Goal: Transaction & Acquisition: Purchase product/service

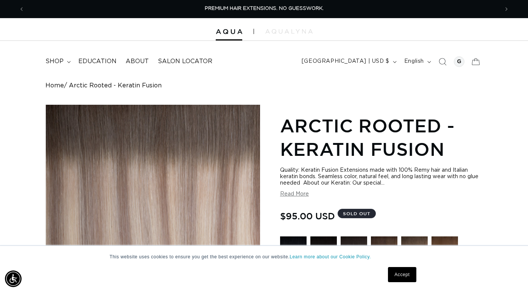
click at [444, 193] on div "Quality: Keratin Fusion Extensions made with 100% Remy hair and Italian keratin…" at bounding box center [381, 182] width 202 height 30
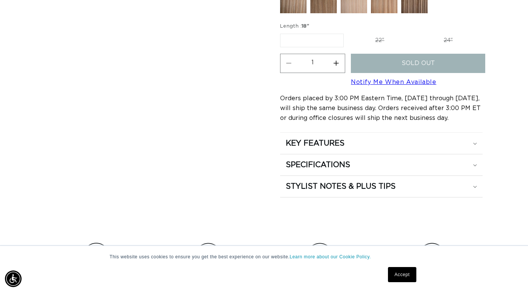
scroll to position [491, 0]
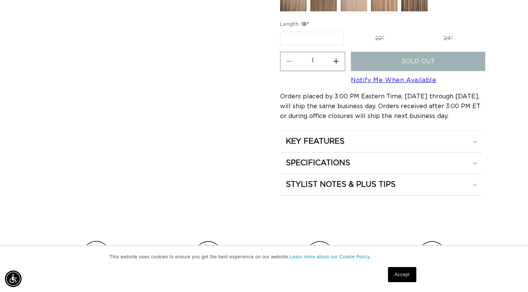
click at [439, 36] on label "24" Variant sold out or unavailable" at bounding box center [448, 38] width 64 height 13
click at [416, 31] on input "24" Variant sold out or unavailable" at bounding box center [415, 30] width 0 height 0
radio input "true"
click at [387, 35] on label "22" Variant sold out or unavailable" at bounding box center [378, 38] width 64 height 13
click at [347, 31] on input "22" Variant sold out or unavailable" at bounding box center [346, 30] width 0 height 0
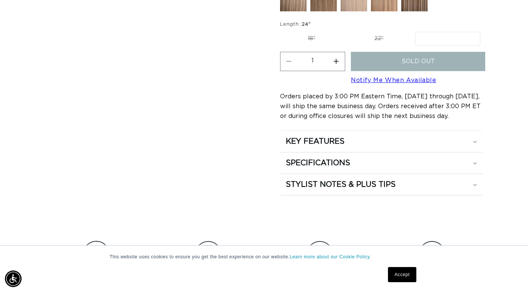
radio input "true"
click at [330, 38] on label "18" Variant sold out or unavailable" at bounding box center [311, 38] width 63 height 13
click at [282, 31] on input "18" Variant sold out or unavailable" at bounding box center [282, 30] width 0 height 0
radio input "true"
